Goal: Task Accomplishment & Management: Manage account settings

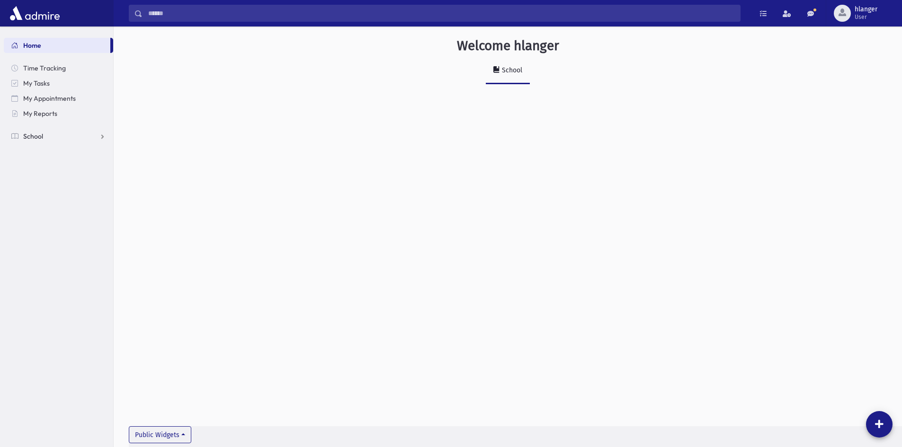
click at [64, 134] on link "School" at bounding box center [58, 136] width 109 height 15
click at [52, 147] on link "Students" at bounding box center [58, 151] width 109 height 15
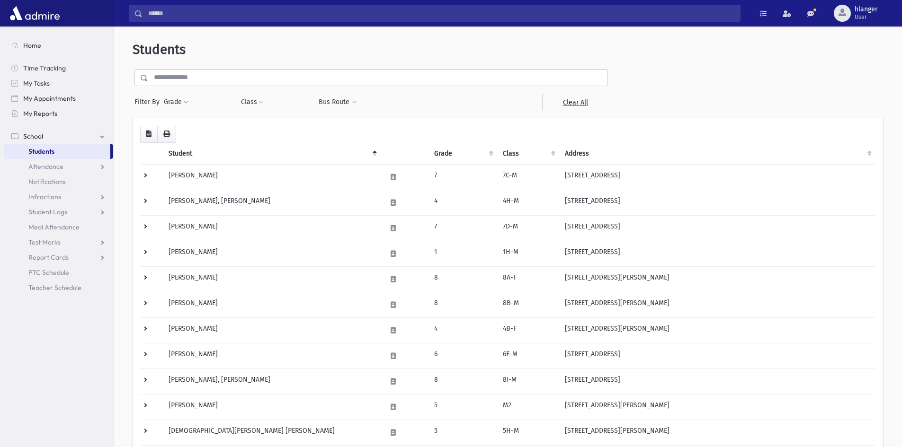
click at [194, 77] on input "text" at bounding box center [377, 77] width 459 height 17
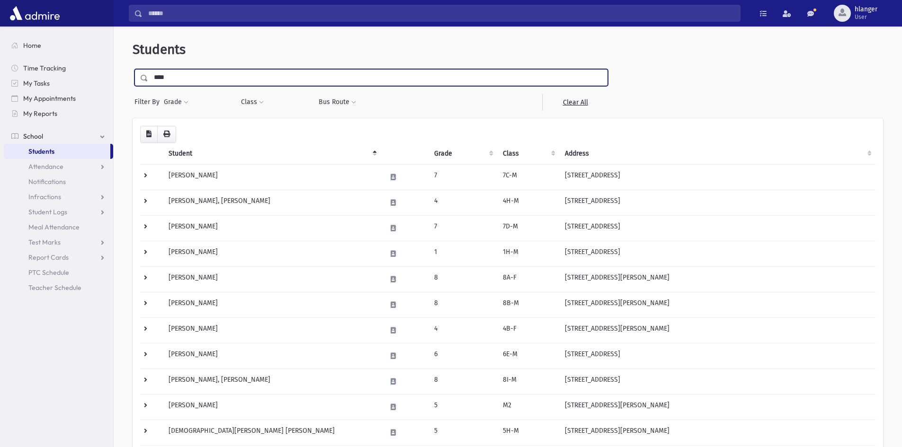
type input "****"
click at [133, 69] on input "submit" at bounding box center [146, 75] width 27 height 13
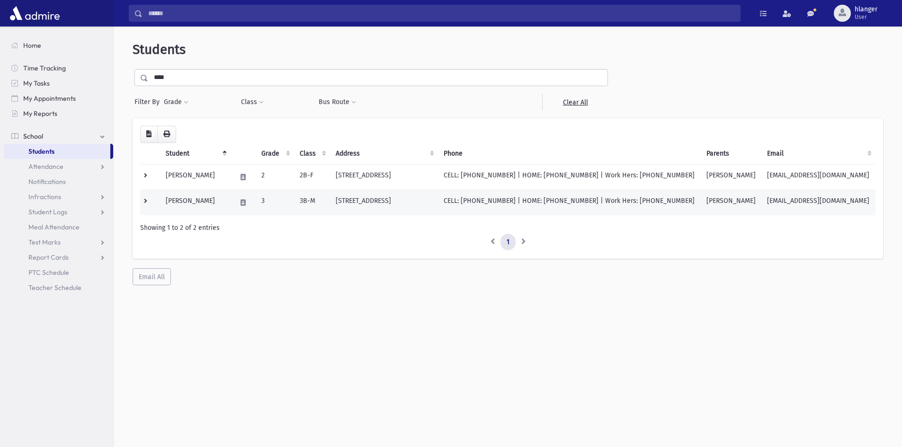
click at [227, 202] on td "Iskhakov, Eliyhu Pinchus" at bounding box center [195, 203] width 71 height 26
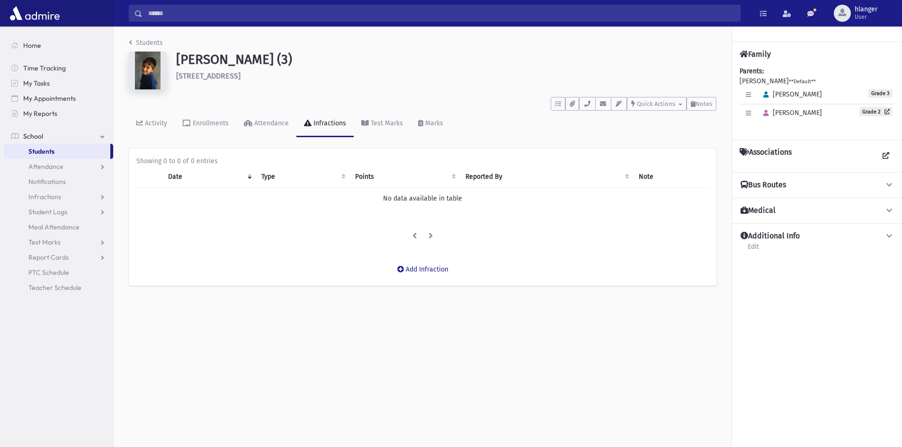
click at [424, 260] on div "Add Infraction" at bounding box center [423, 270] width 588 height 32
click at [413, 271] on button "Add Infraction" at bounding box center [422, 269] width 63 height 17
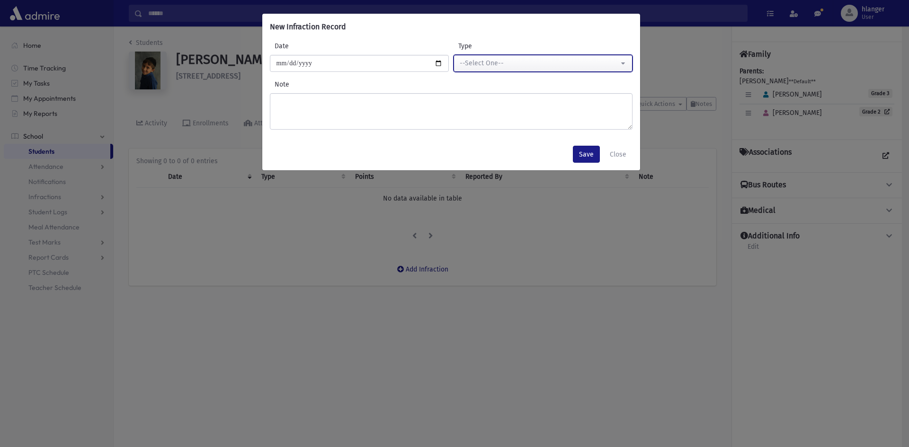
drag, startPoint x: 475, startPoint y: 58, endPoint x: 473, endPoint y: 100, distance: 41.7
click at [475, 62] on div "--Select One--" at bounding box center [539, 63] width 159 height 10
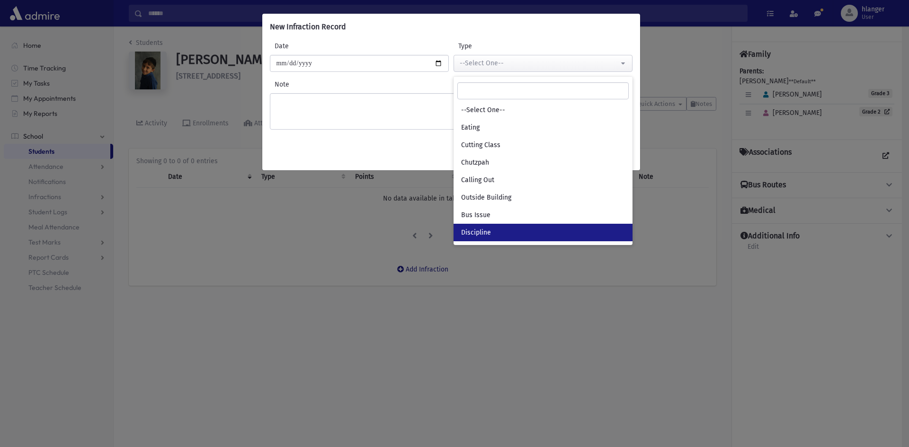
click at [492, 229] on link "Discipline" at bounding box center [543, 233] width 179 height 18
select select "*"
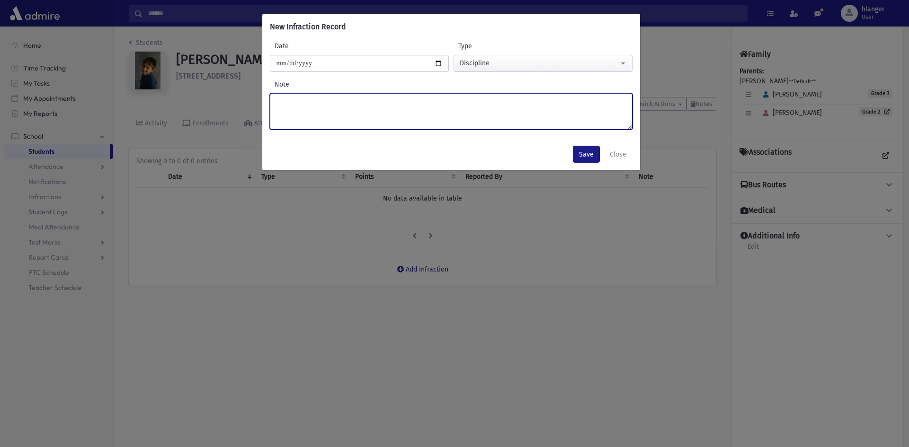
click at [350, 104] on textarea "Note" at bounding box center [451, 111] width 363 height 36
type textarea "******"
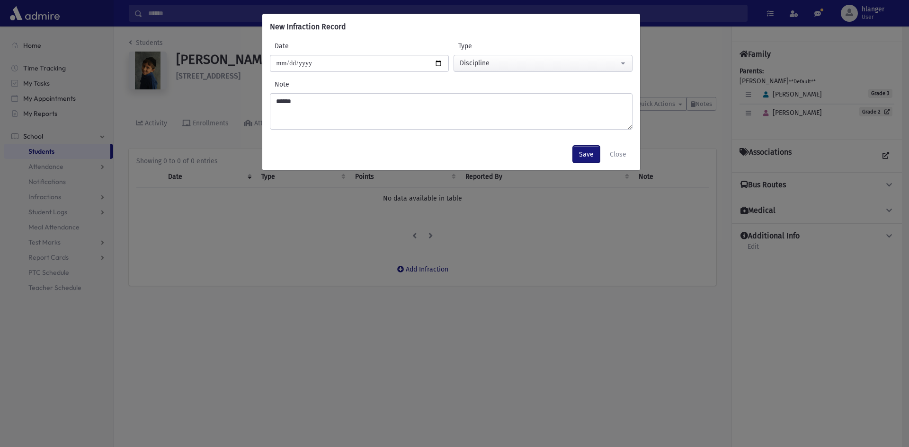
click at [580, 152] on button "Save" at bounding box center [586, 154] width 27 height 17
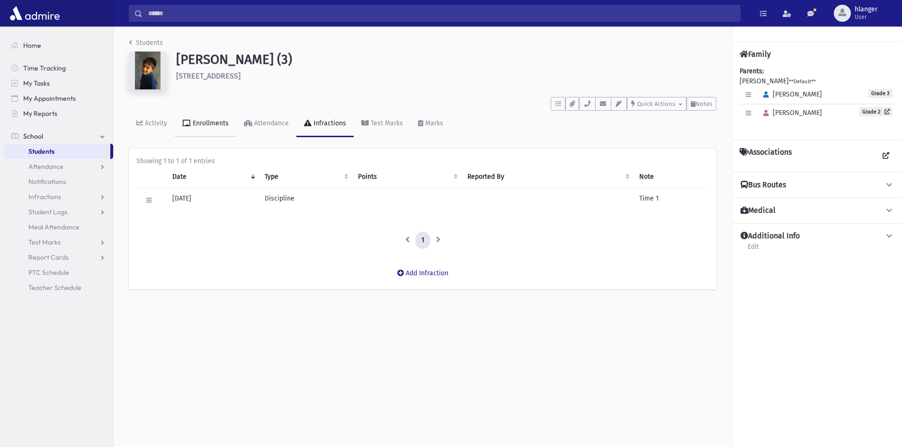
click at [192, 128] on link "Enrollments" at bounding box center [206, 124] width 62 height 27
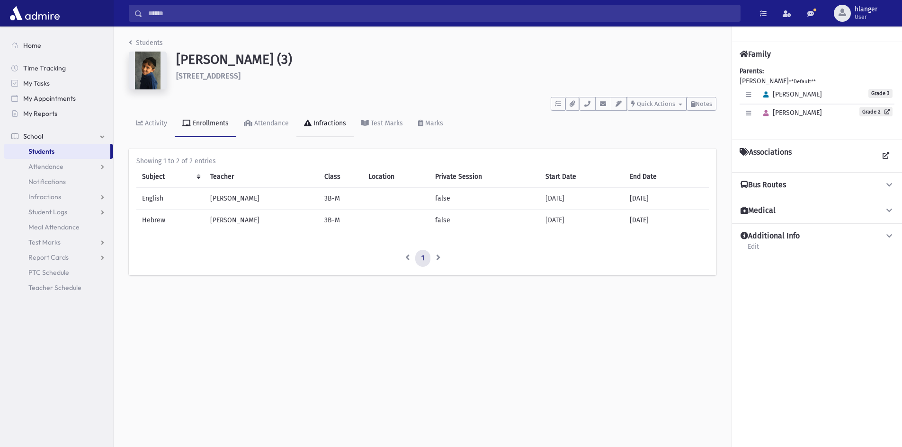
click at [317, 122] on div "Infractions" at bounding box center [329, 123] width 35 height 8
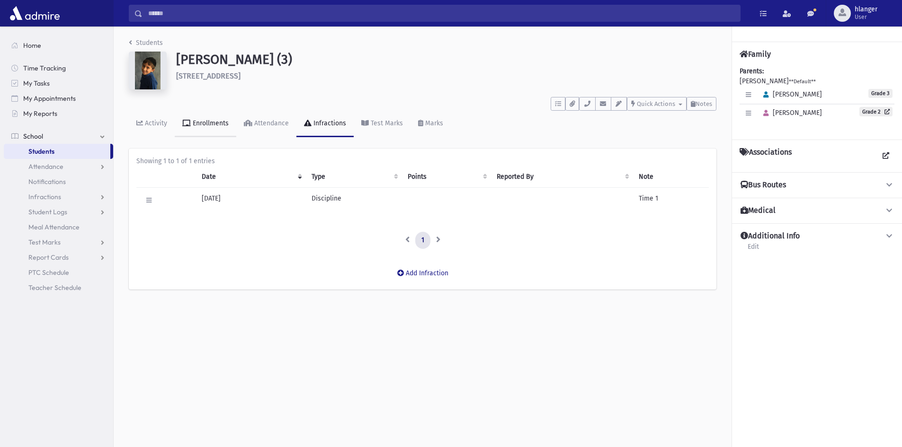
click at [196, 129] on link "Enrollments" at bounding box center [206, 124] width 62 height 27
